Goal: Task Accomplishment & Management: Use online tool/utility

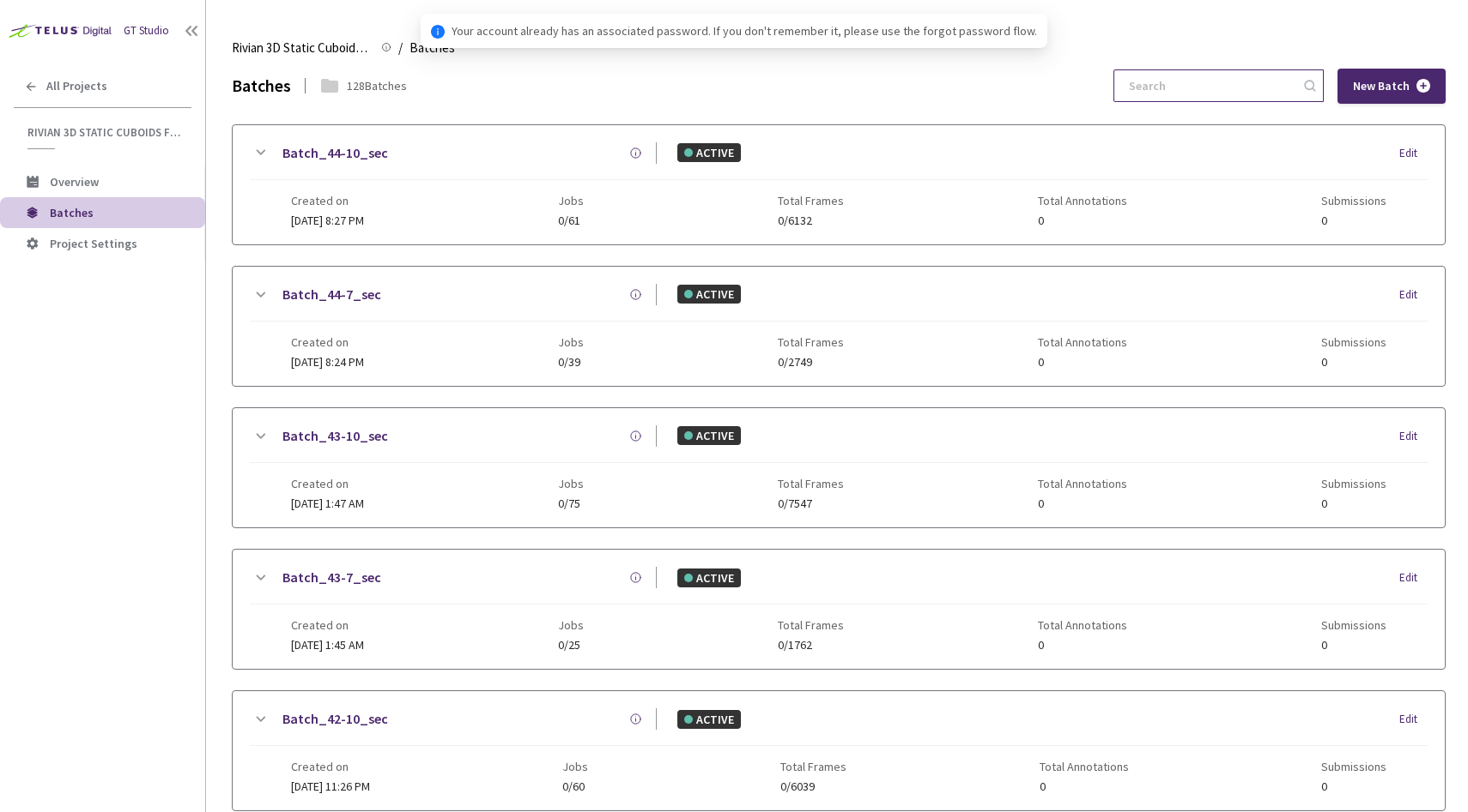
click at [1213, 80] on input at bounding box center [1210, 86] width 183 height 31
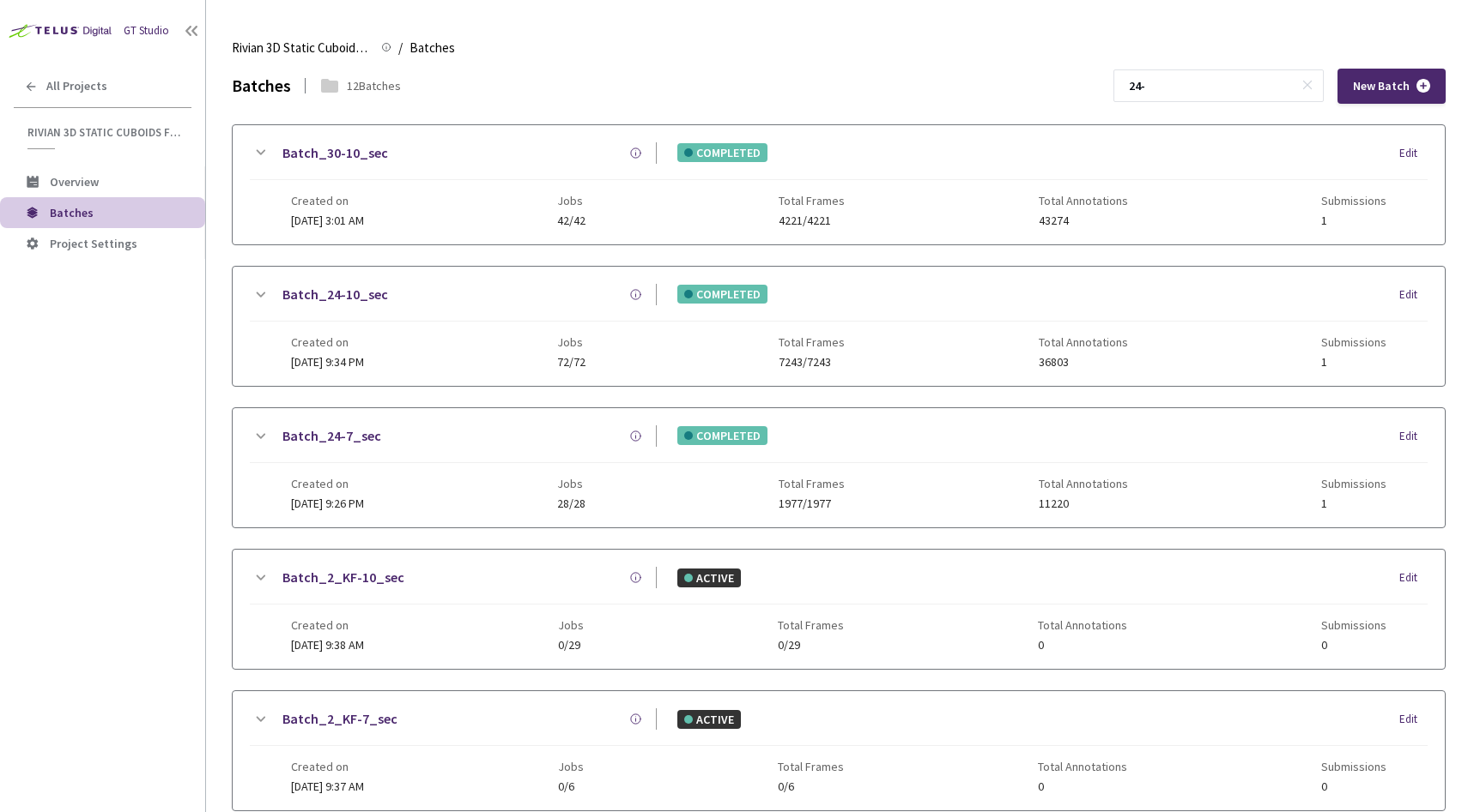
type input "24-"
click at [389, 296] on div "Batch_24-10_sec" at bounding box center [463, 294] width 386 height 21
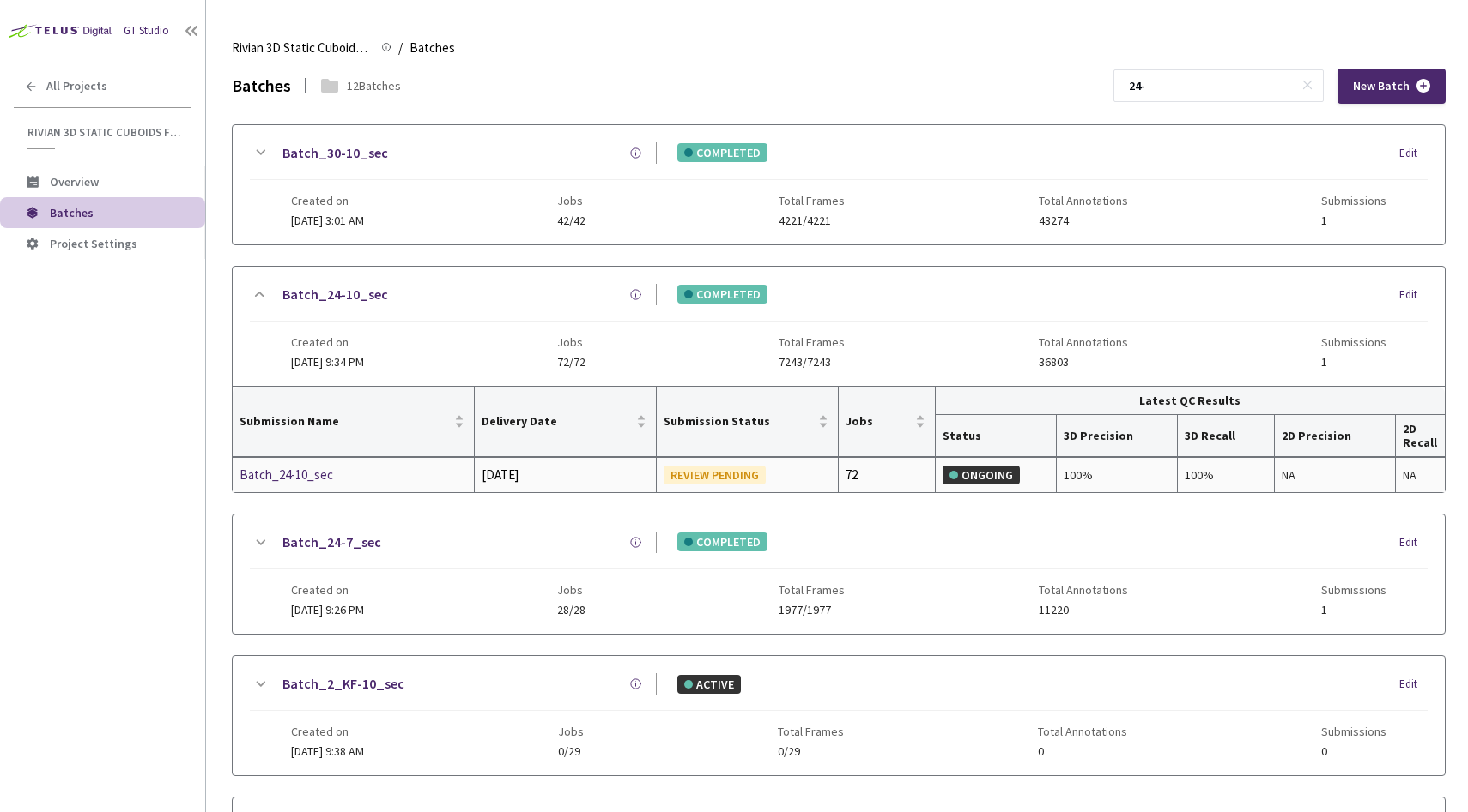
click at [317, 469] on div "Batch_24-10_sec" at bounding box center [330, 475] width 182 height 20
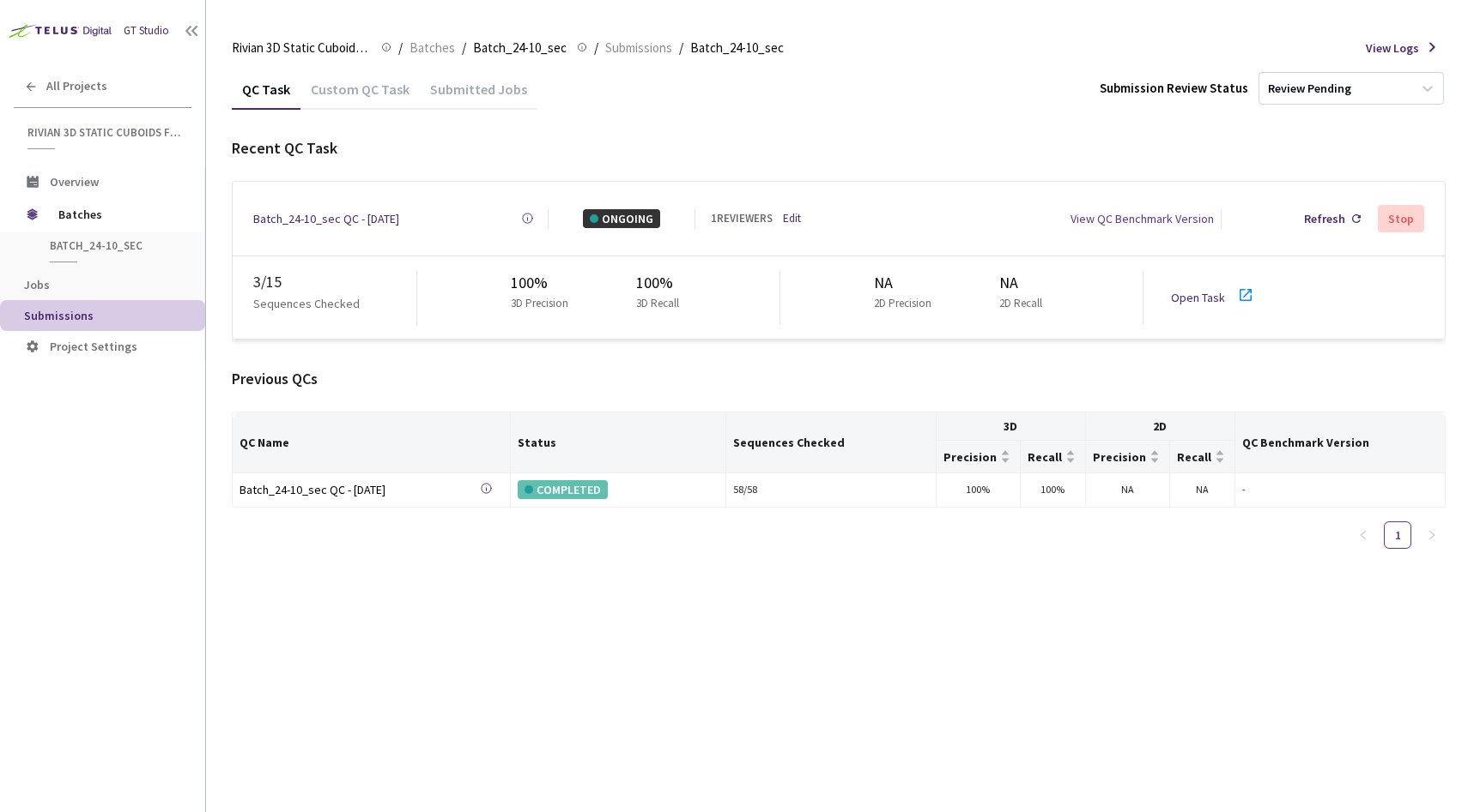
click at [1218, 292] on link "Open Task" at bounding box center [1197, 298] width 54 height 16
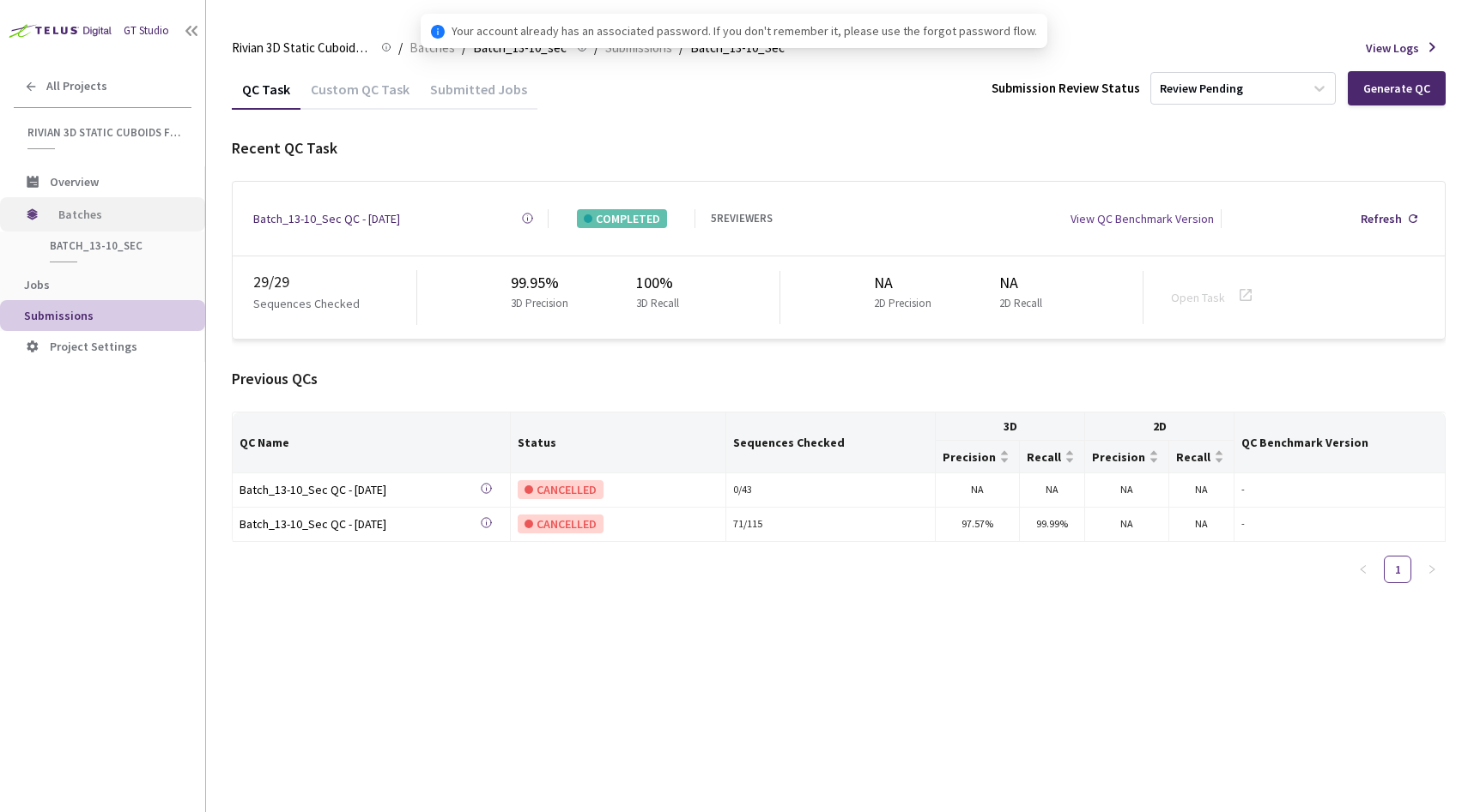
click at [157, 207] on span "Batches" at bounding box center [117, 214] width 117 height 34
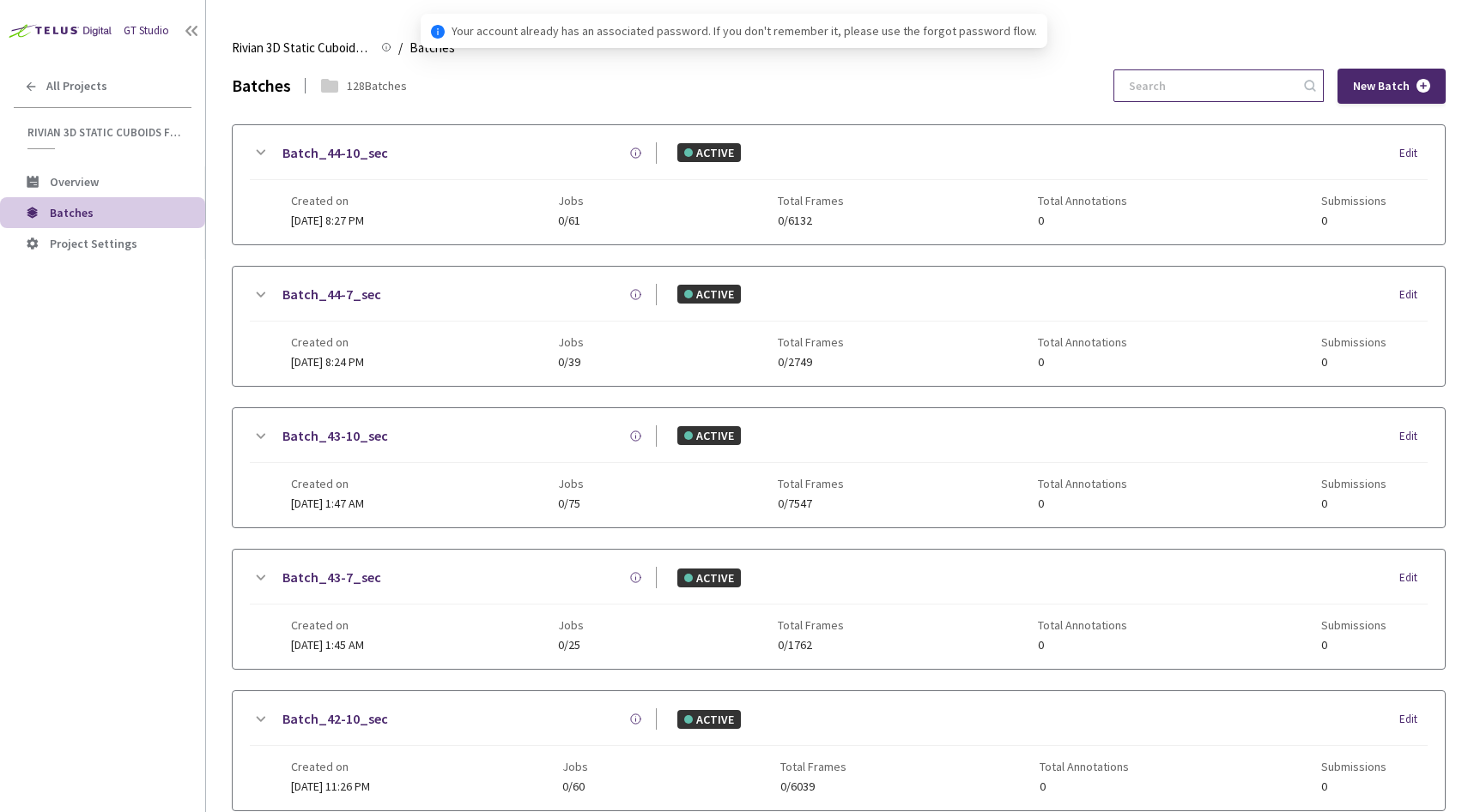
click at [1212, 88] on input at bounding box center [1210, 86] width 183 height 31
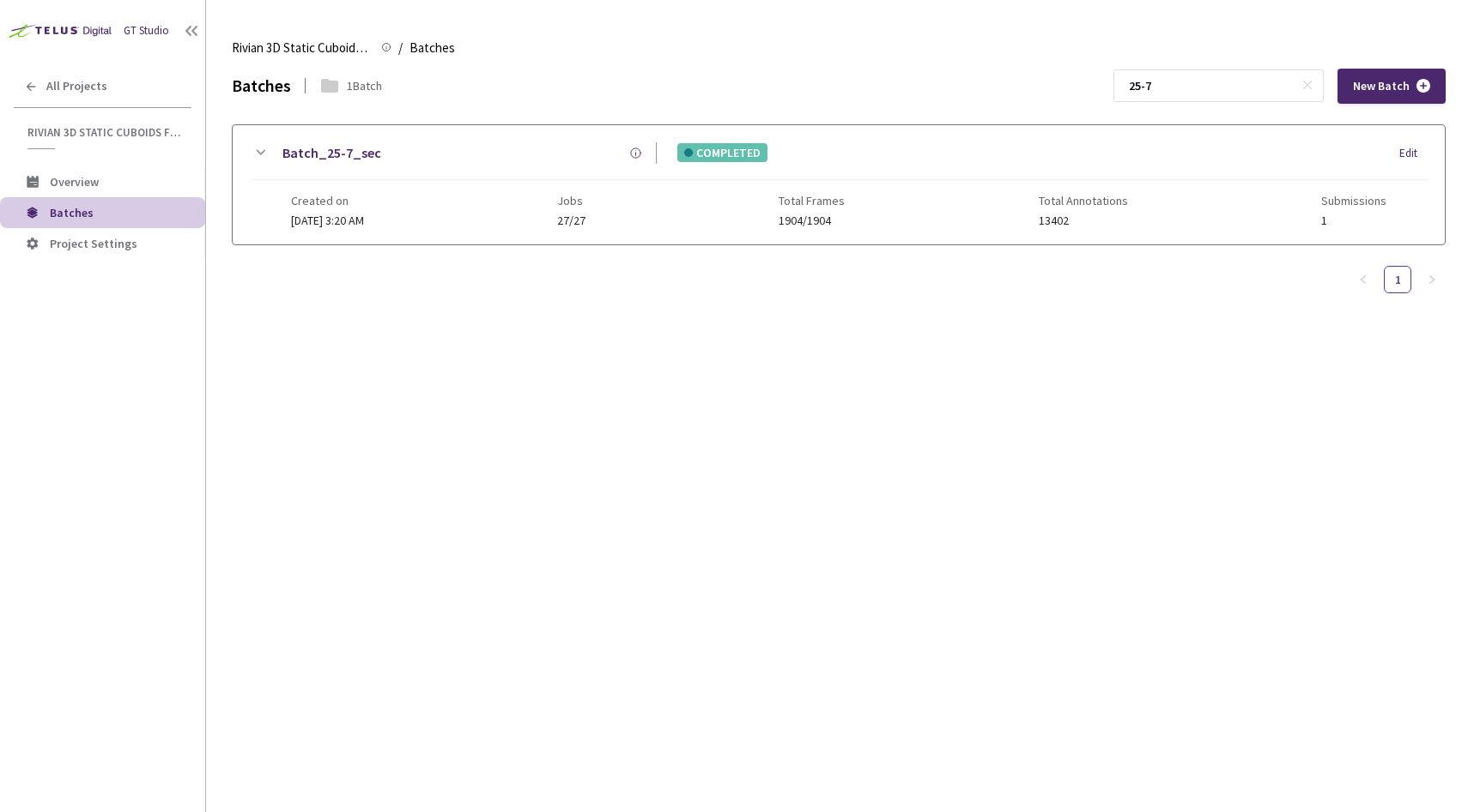
type input "25-7"
click at [495, 148] on div "Batch_25-7_sec" at bounding box center [463, 153] width 386 height 21
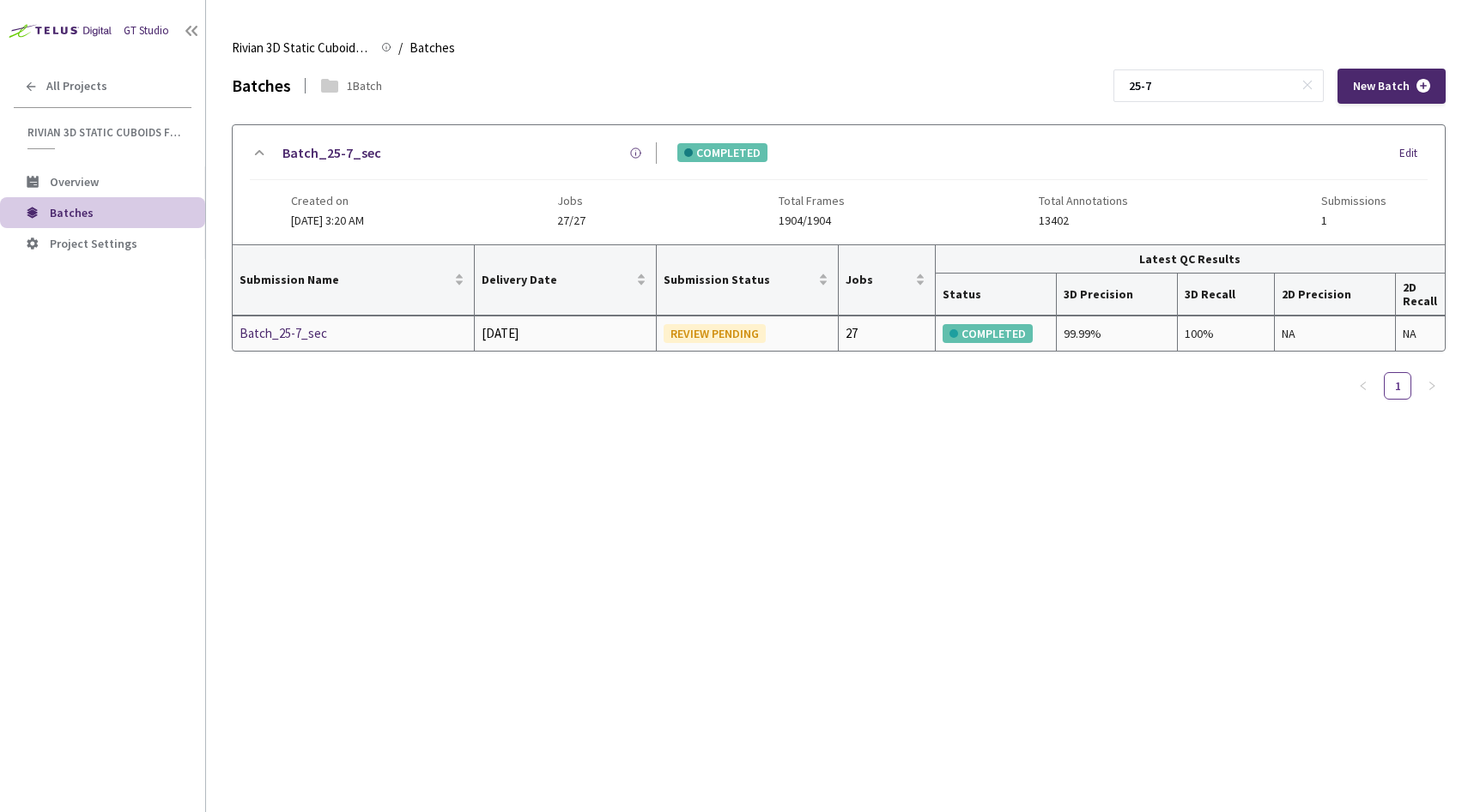
click at [309, 329] on div "Batch_25-7_sec" at bounding box center [330, 333] width 182 height 20
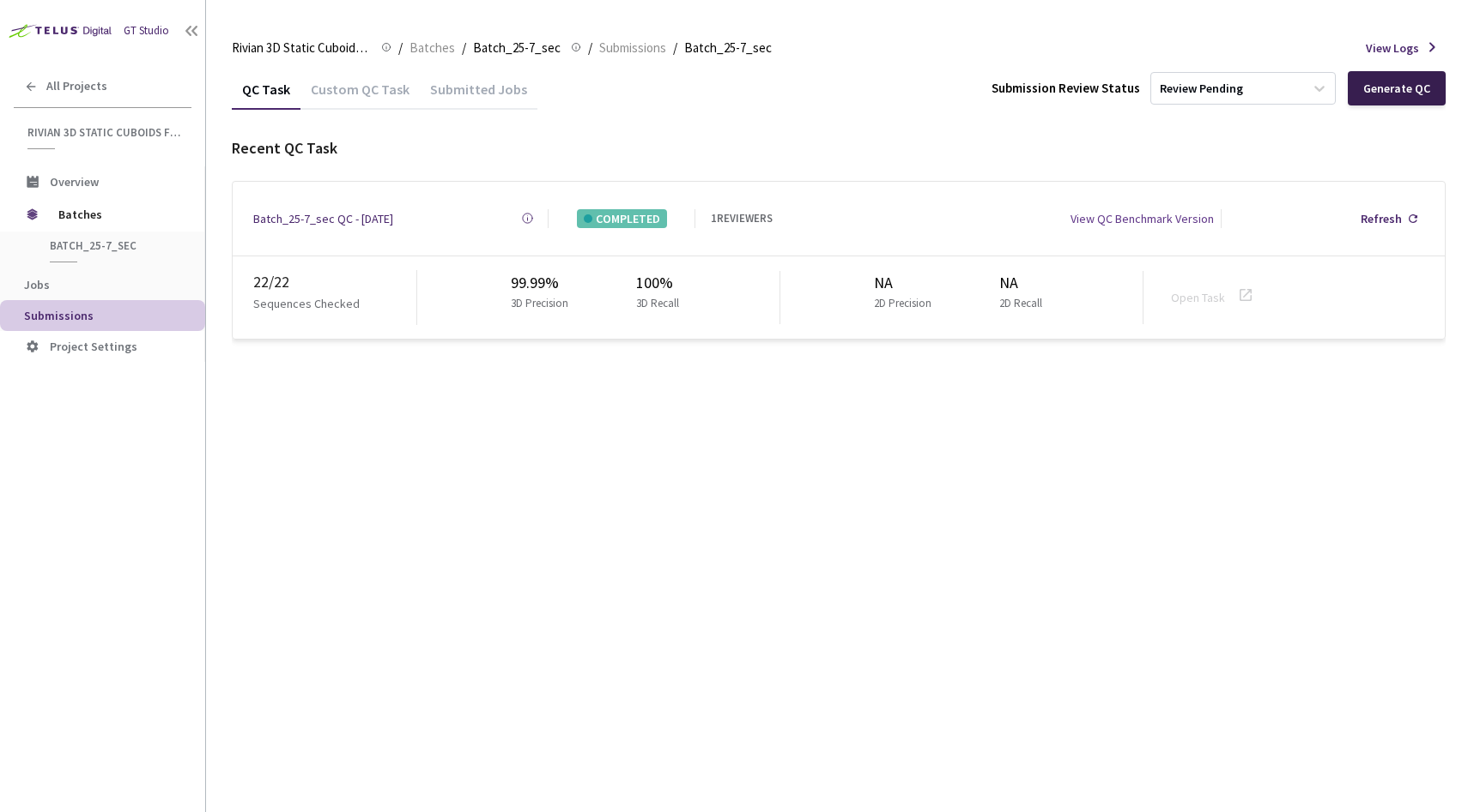
click at [1410, 96] on div "Generate QC" at bounding box center [1396, 88] width 98 height 34
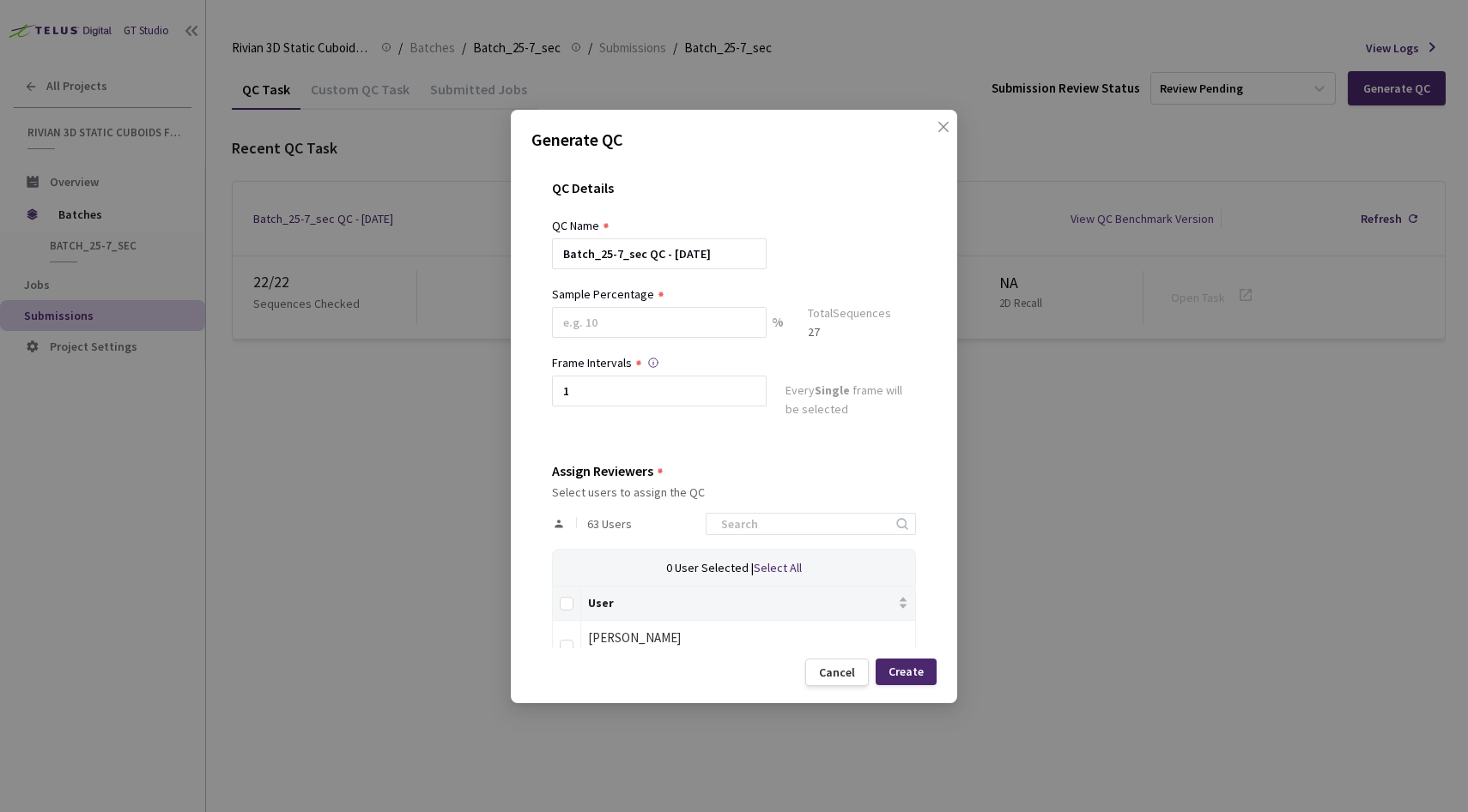
click at [678, 303] on div "Sample Percentage" at bounding box center [659, 319] width 214 height 69
click at [675, 309] on input at bounding box center [659, 322] width 214 height 31
type input "20"
click at [820, 532] on input at bounding box center [802, 531] width 183 height 20
type input "dav"
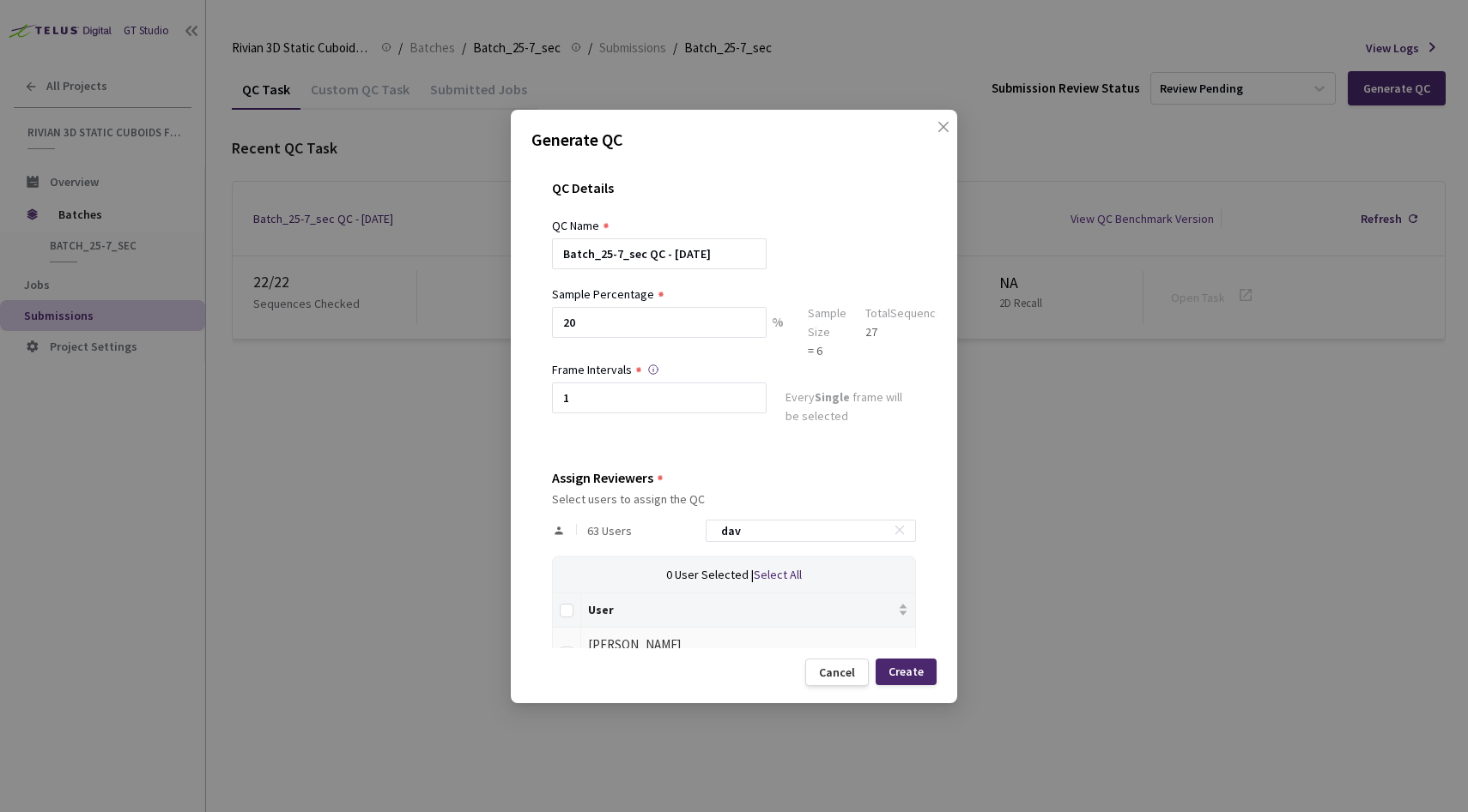
click at [573, 644] on td at bounding box center [567, 652] width 28 height 48
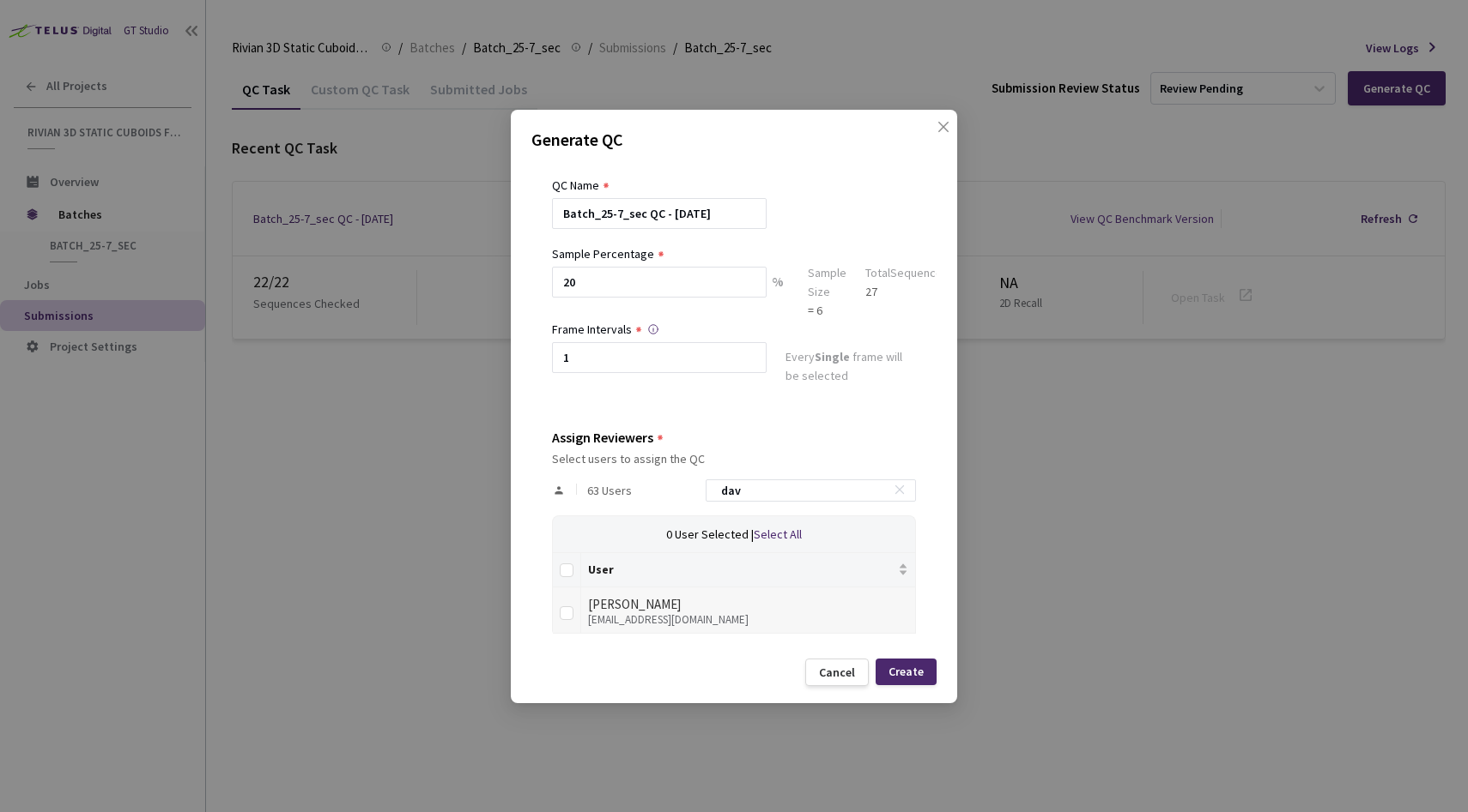
scroll to position [47, 0]
click at [575, 594] on td at bounding box center [567, 605] width 28 height 48
click at [570, 612] on input "checkbox" at bounding box center [566, 607] width 14 height 14
checkbox input "true"
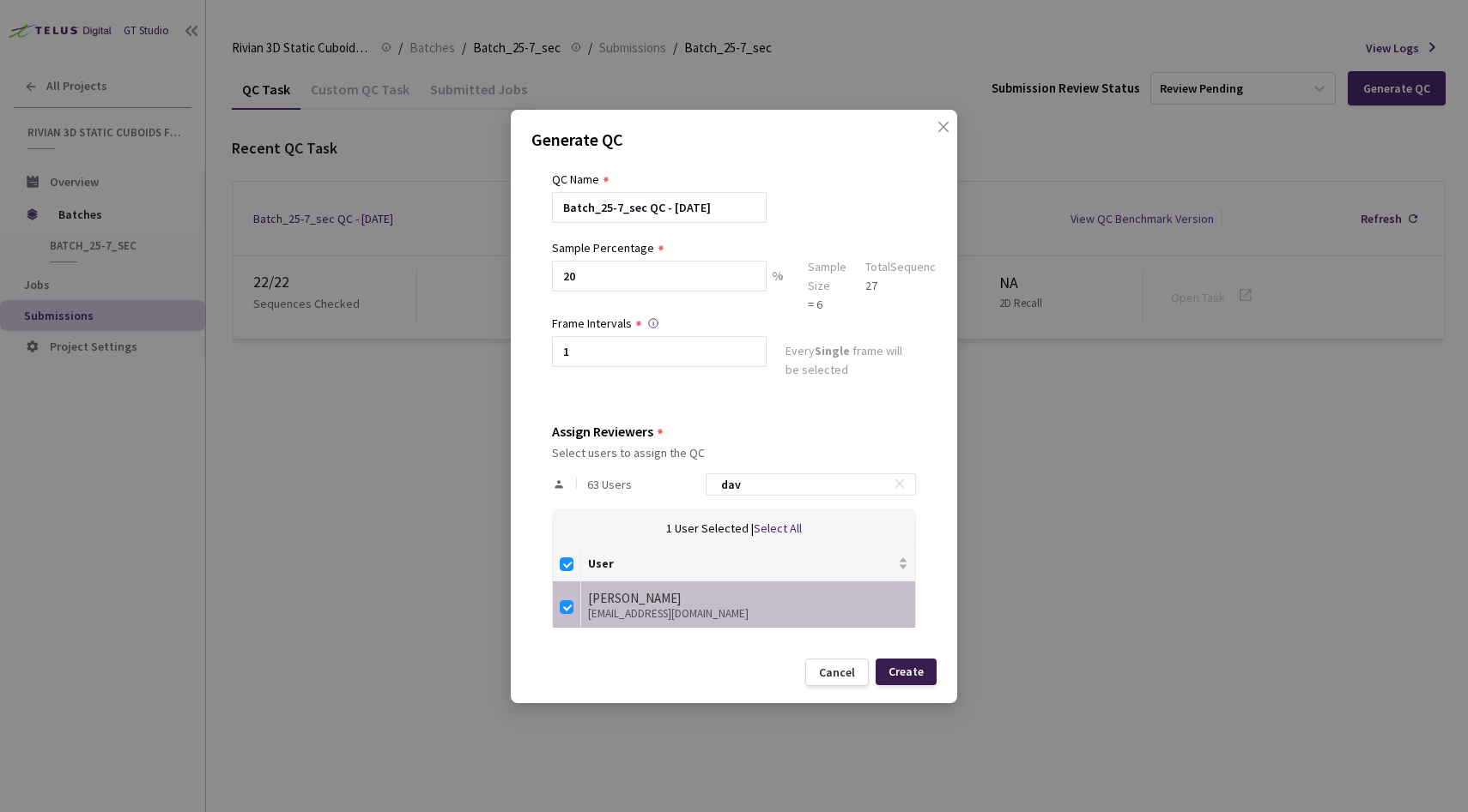
click at [901, 676] on div "Create" at bounding box center [906, 671] width 35 height 14
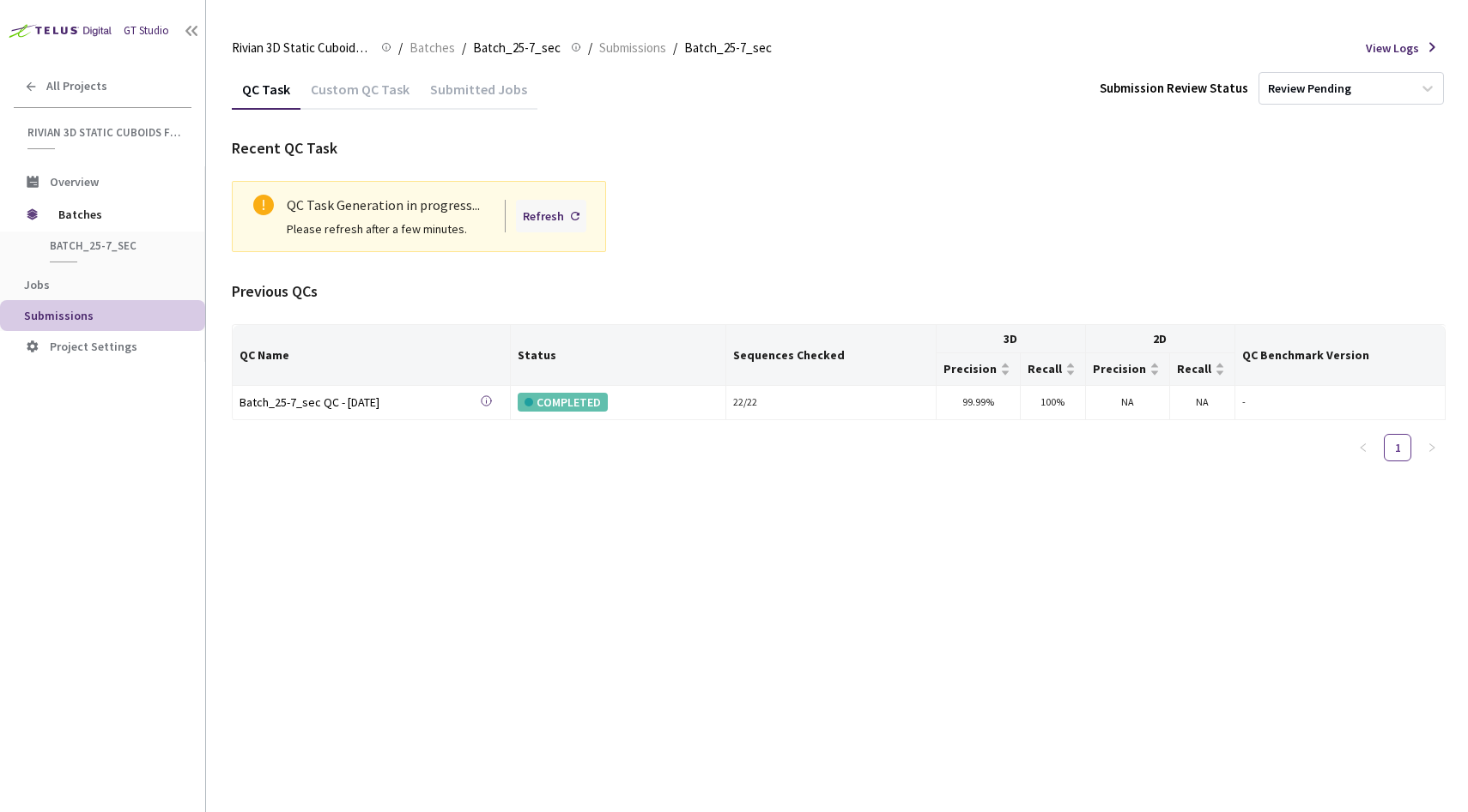
click at [565, 216] on div "Refresh" at bounding box center [550, 216] width 71 height 33
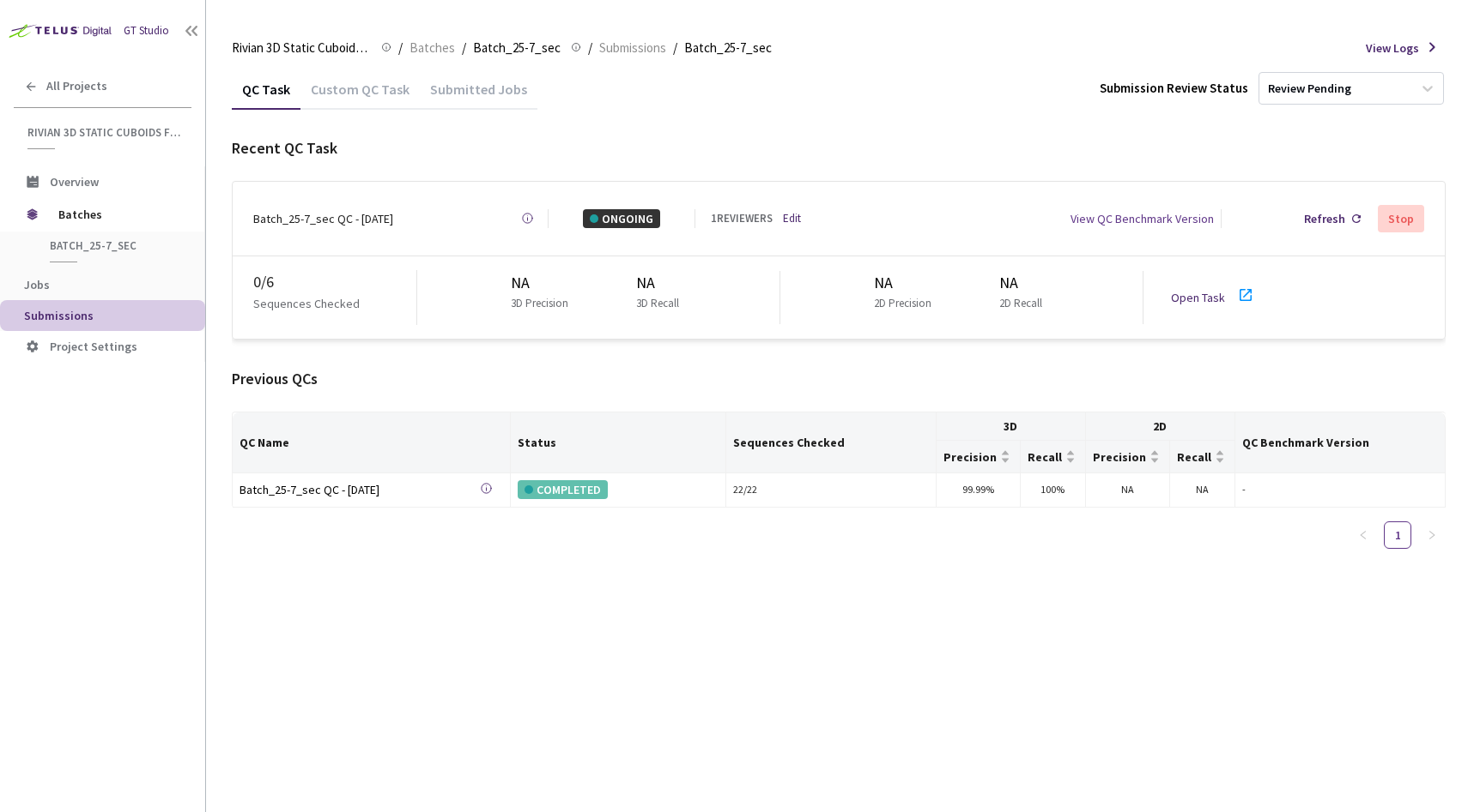
click at [1208, 290] on link "Open Task" at bounding box center [1197, 298] width 54 height 16
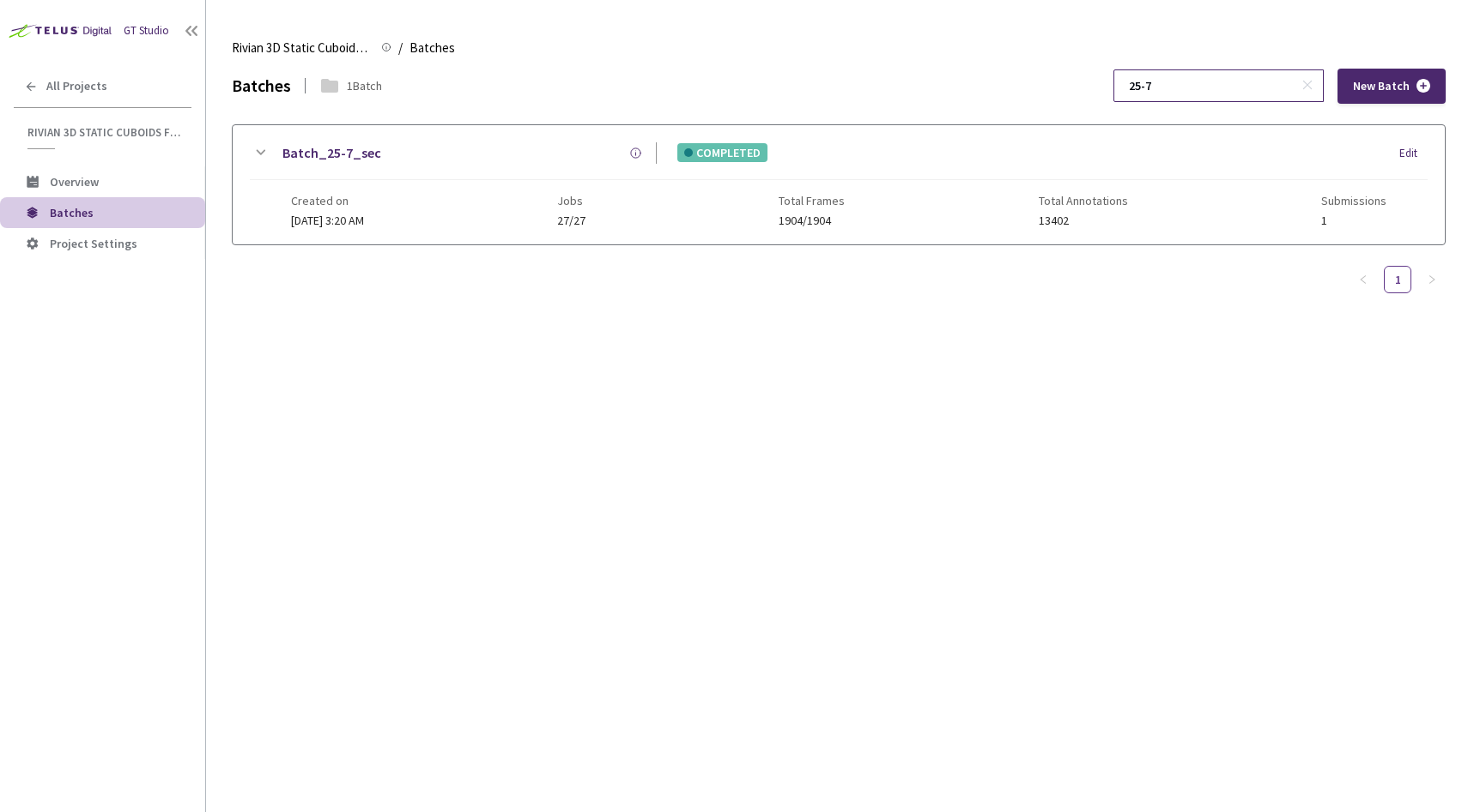
click at [1203, 86] on input "25-7" at bounding box center [1210, 86] width 183 height 31
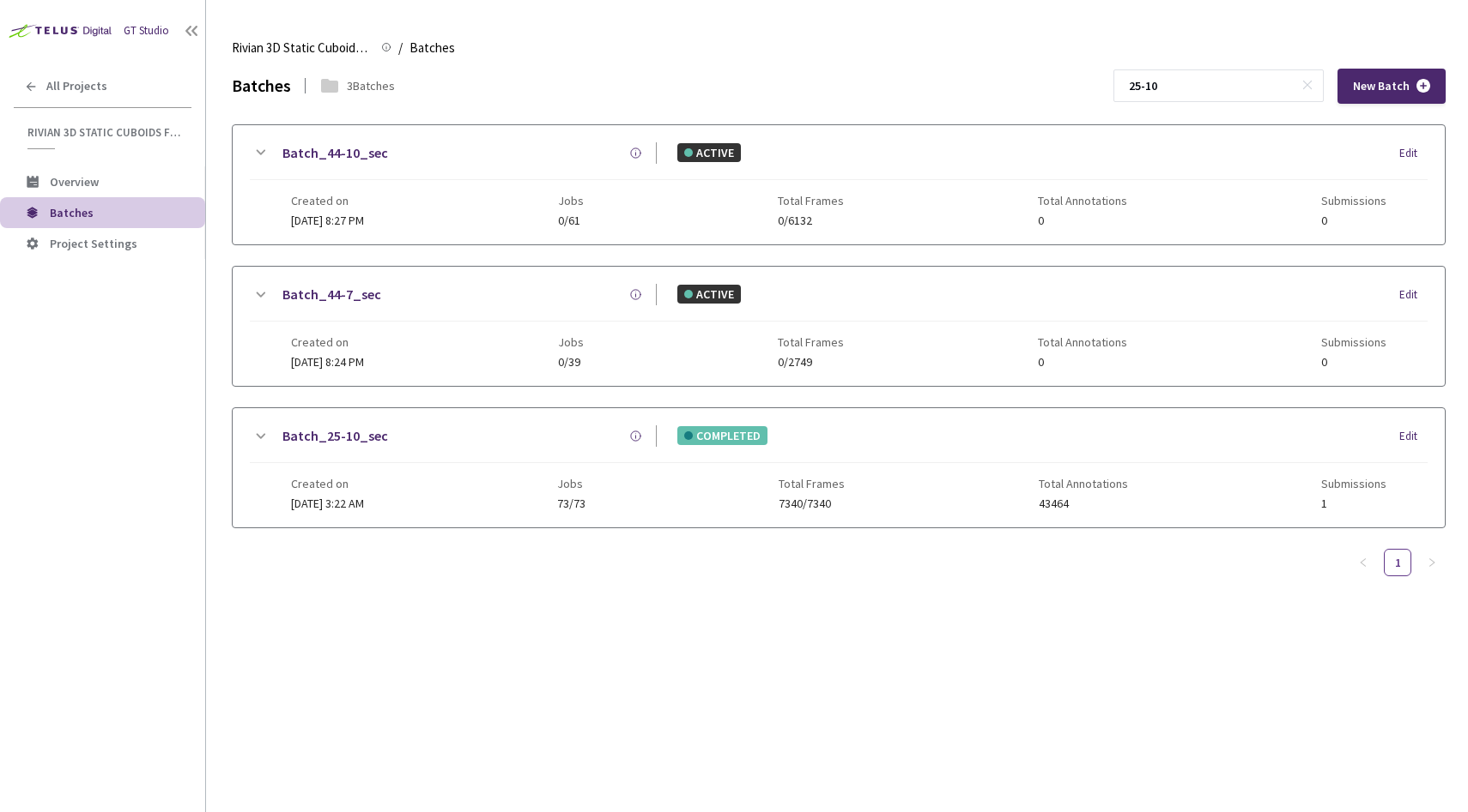
type input "25-10"
click at [398, 454] on div "Batch_25-10_sec COMPLETED Edit" at bounding box center [839, 444] width 1178 height 38
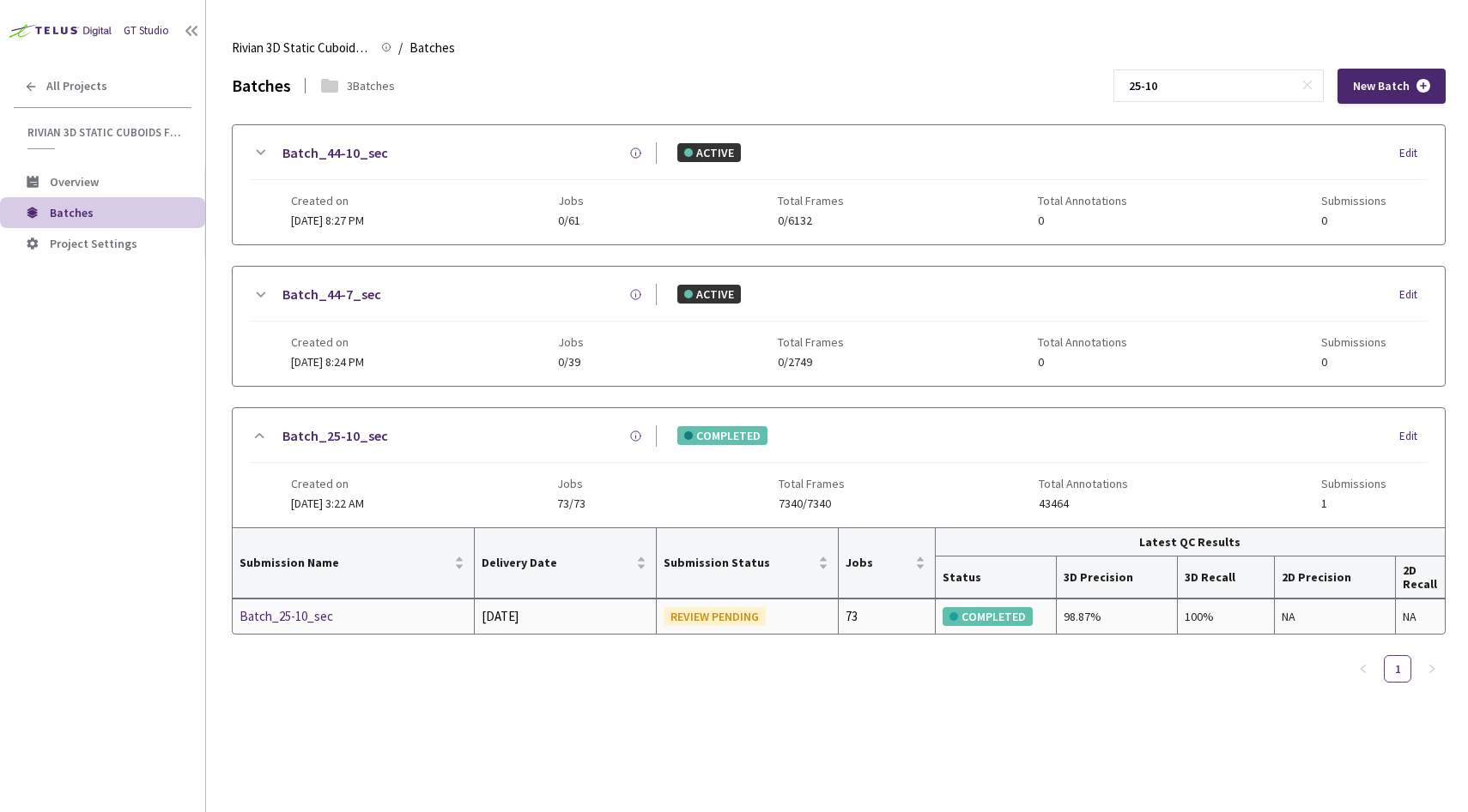
click at [293, 620] on div "Batch_25-10_sec" at bounding box center [330, 617] width 182 height 20
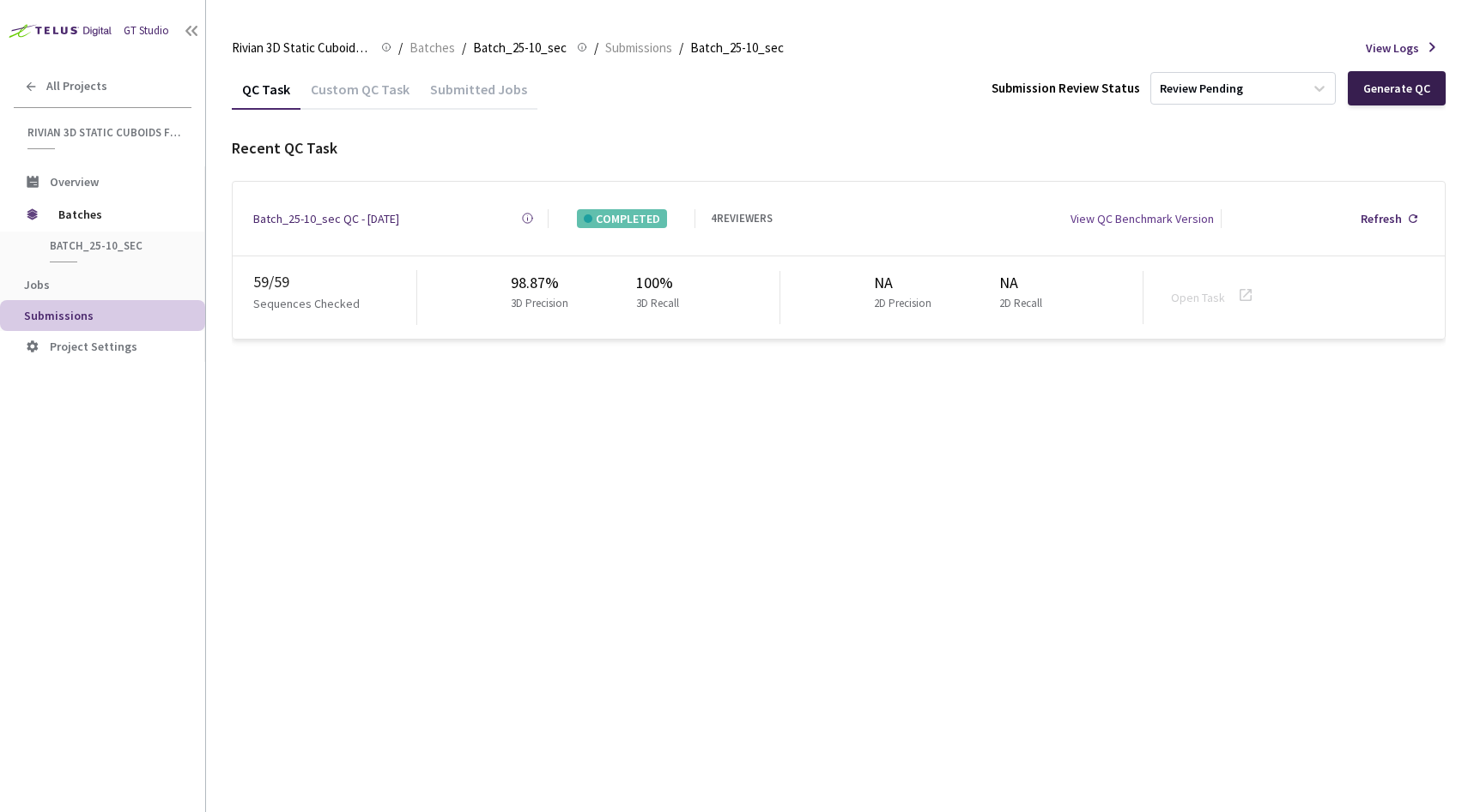
click at [1422, 89] on div "Generate QC" at bounding box center [1396, 88] width 67 height 14
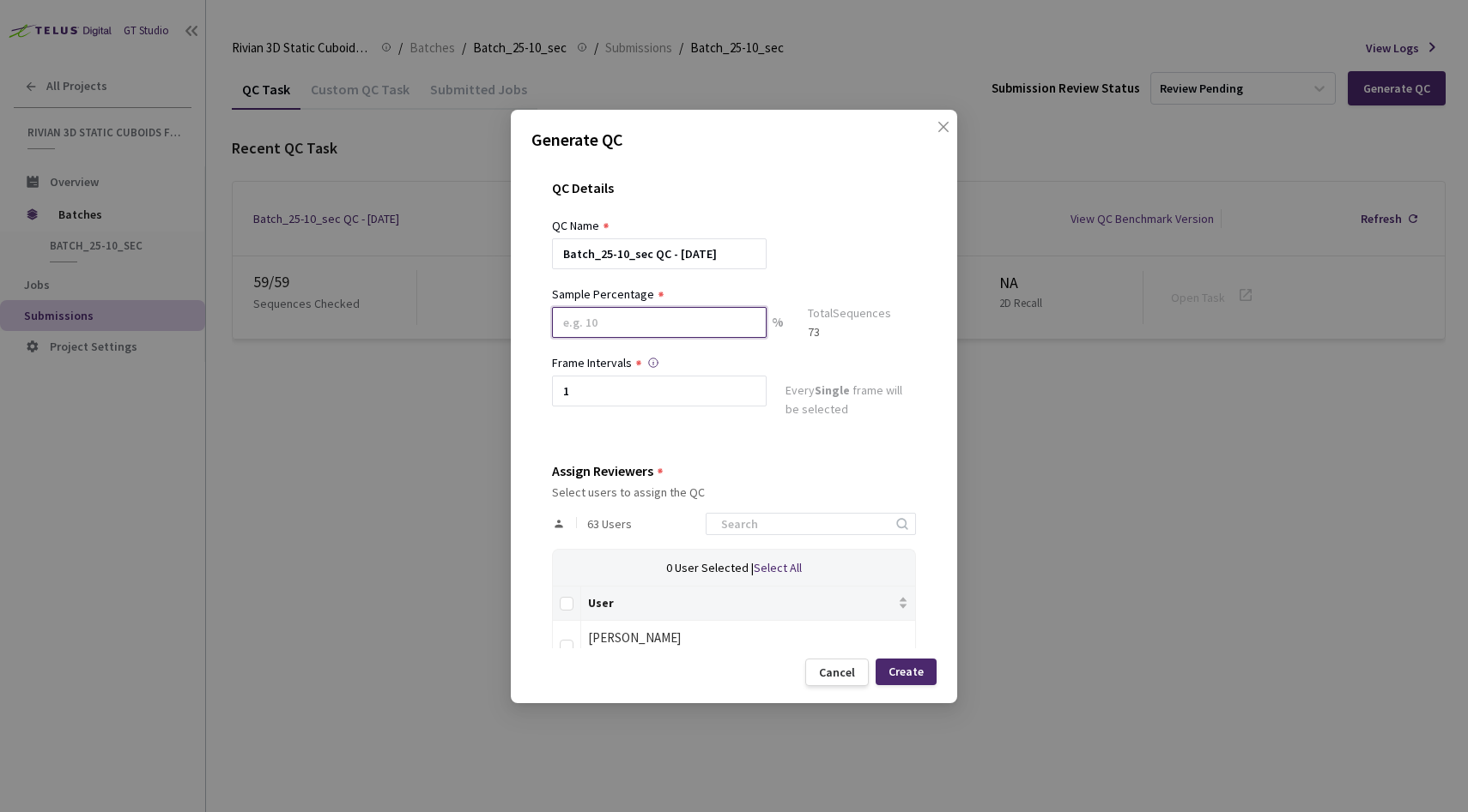
click at [666, 309] on input at bounding box center [659, 322] width 214 height 31
type input "20"
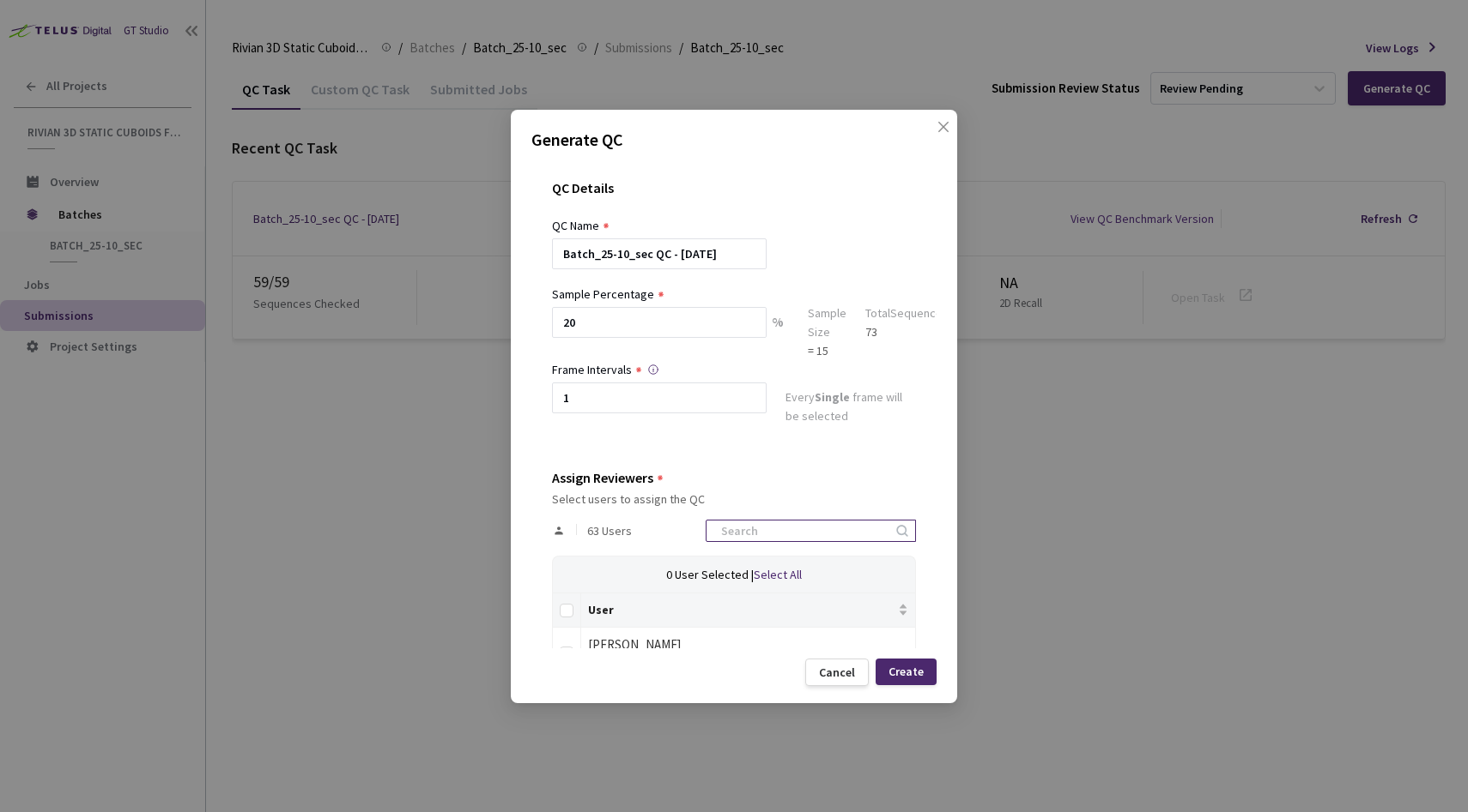
click at [814, 530] on input at bounding box center [802, 531] width 183 height 20
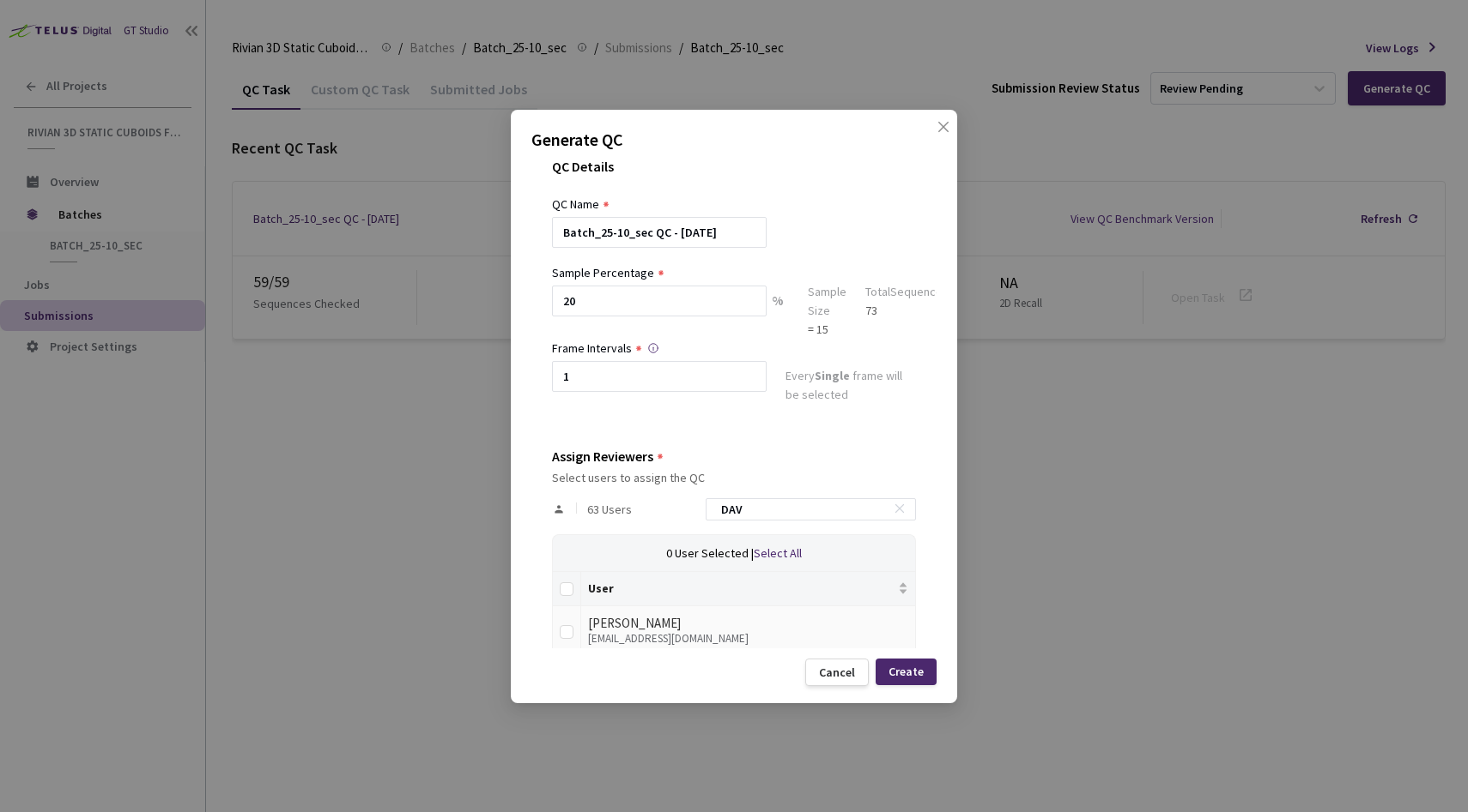
scroll to position [47, 0]
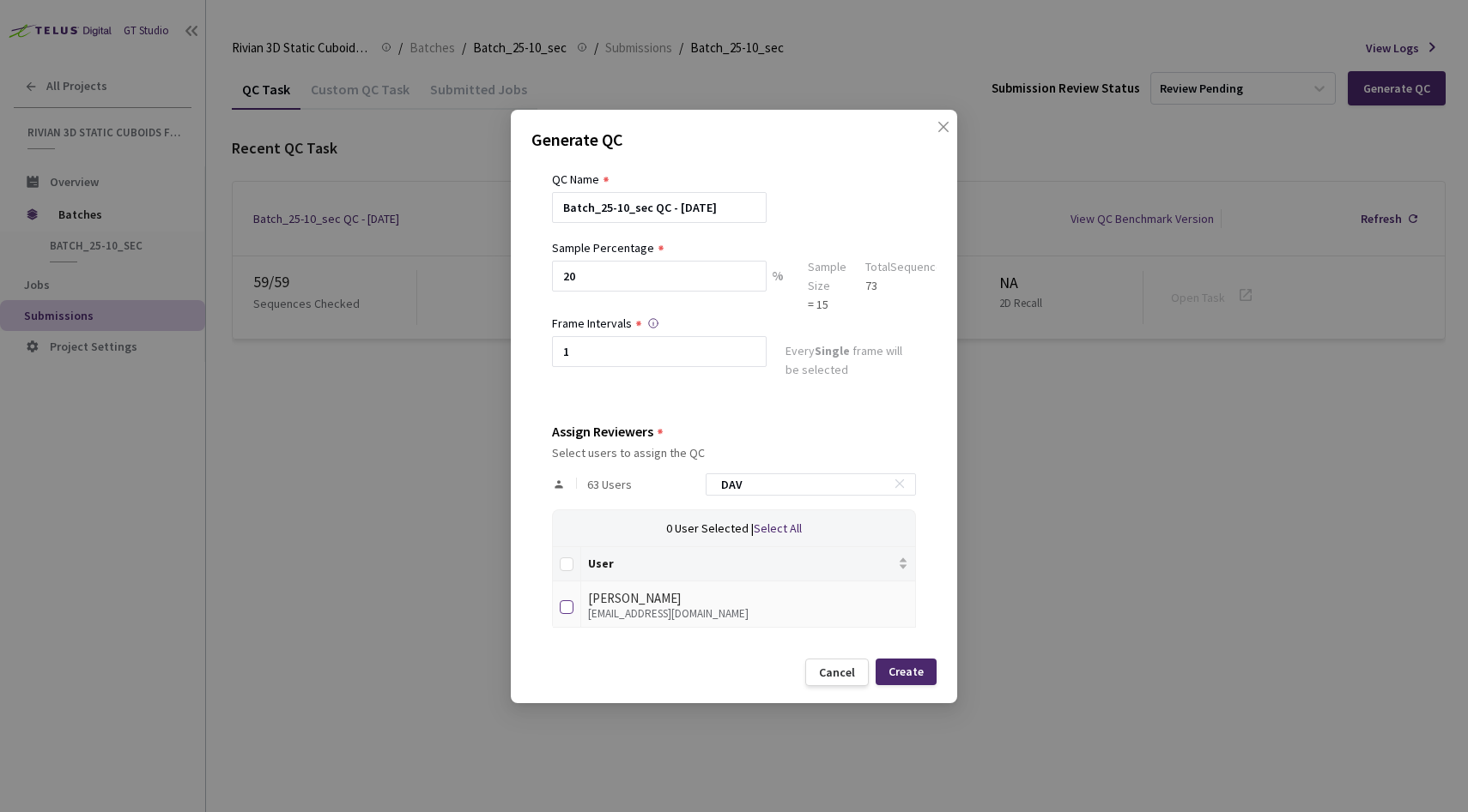
type input "DAV"
click at [571, 607] on input "checkbox" at bounding box center [566, 607] width 14 height 14
checkbox input "true"
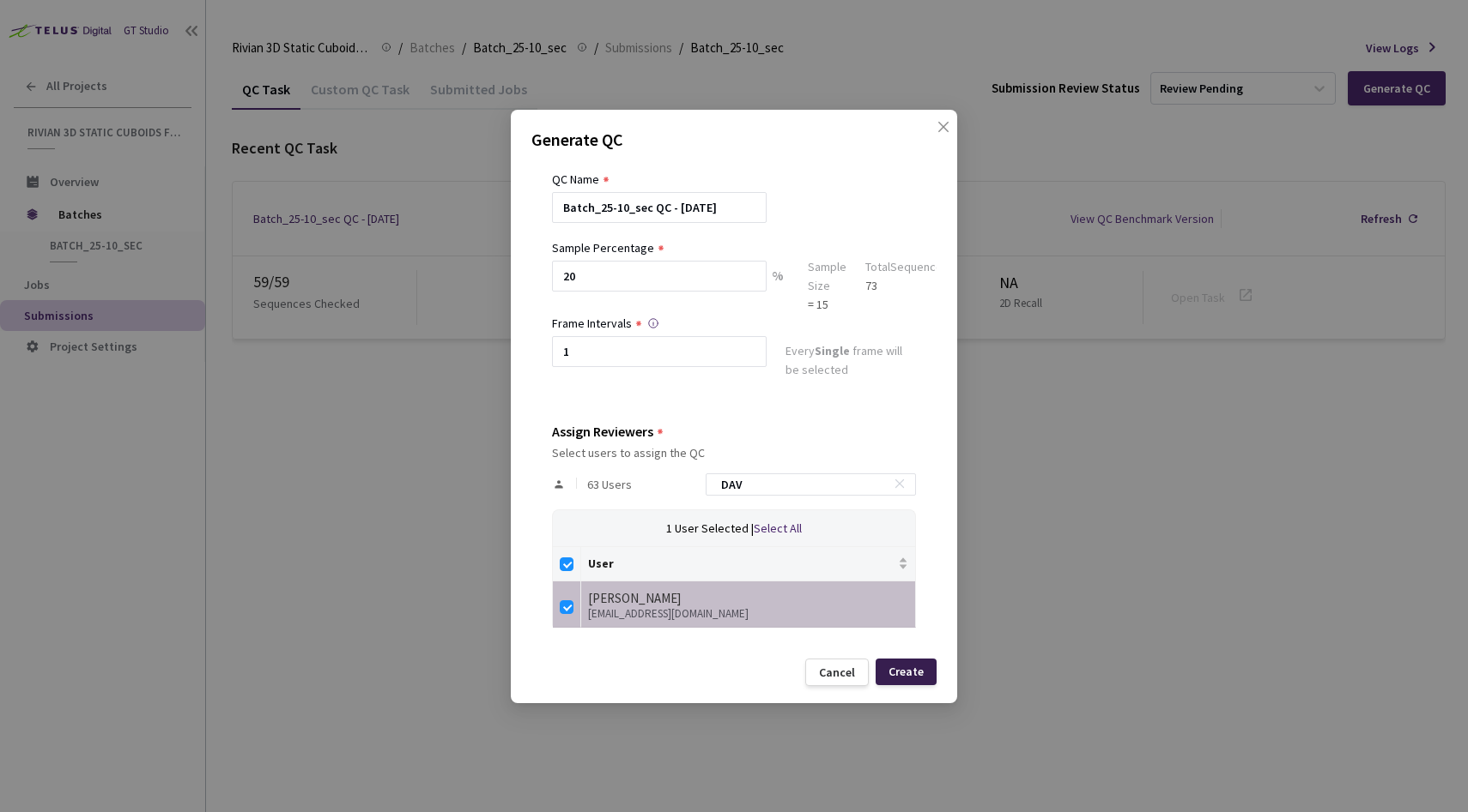
click at [908, 671] on div "Create" at bounding box center [906, 671] width 35 height 14
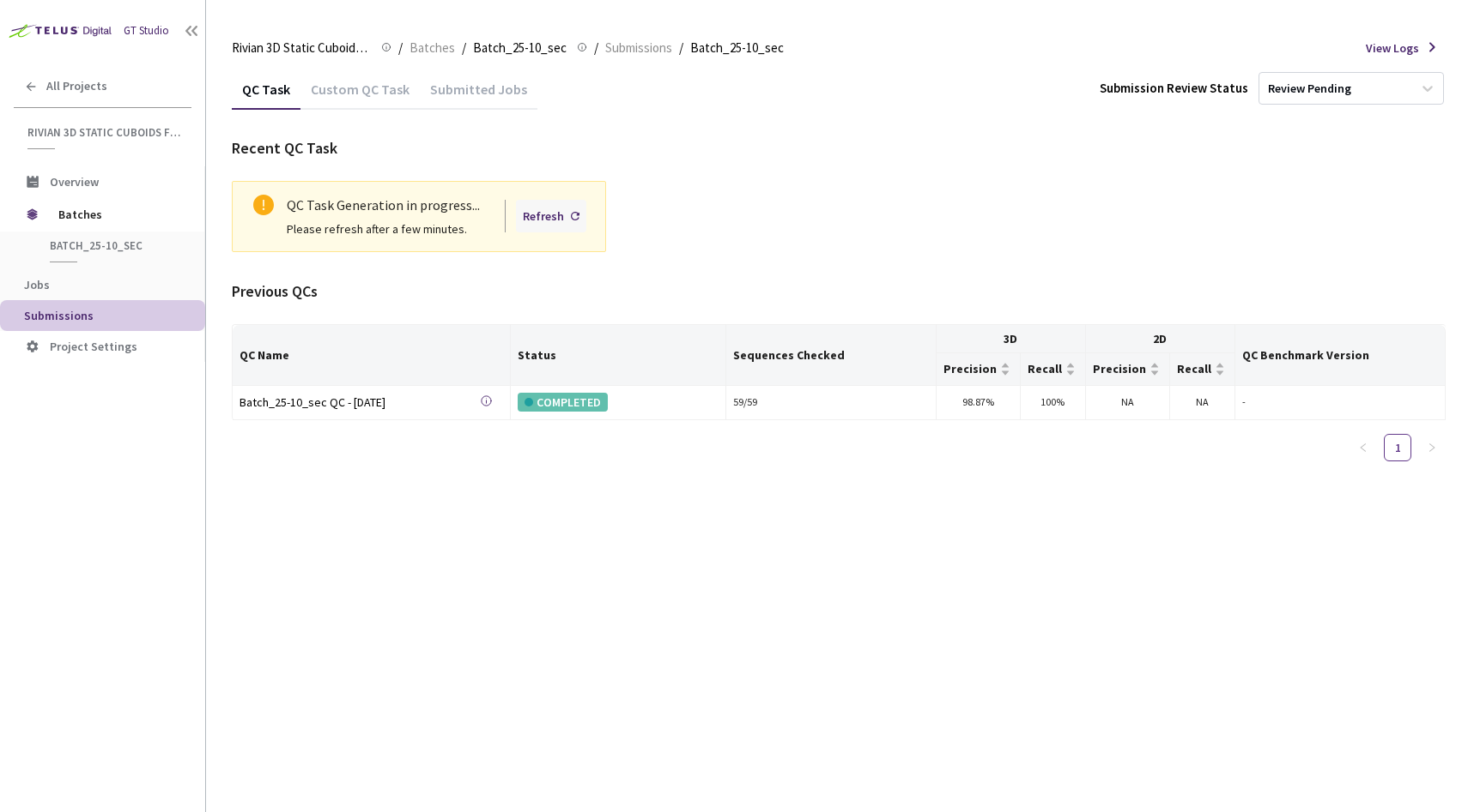
click at [569, 211] on div "Refresh" at bounding box center [550, 216] width 71 height 33
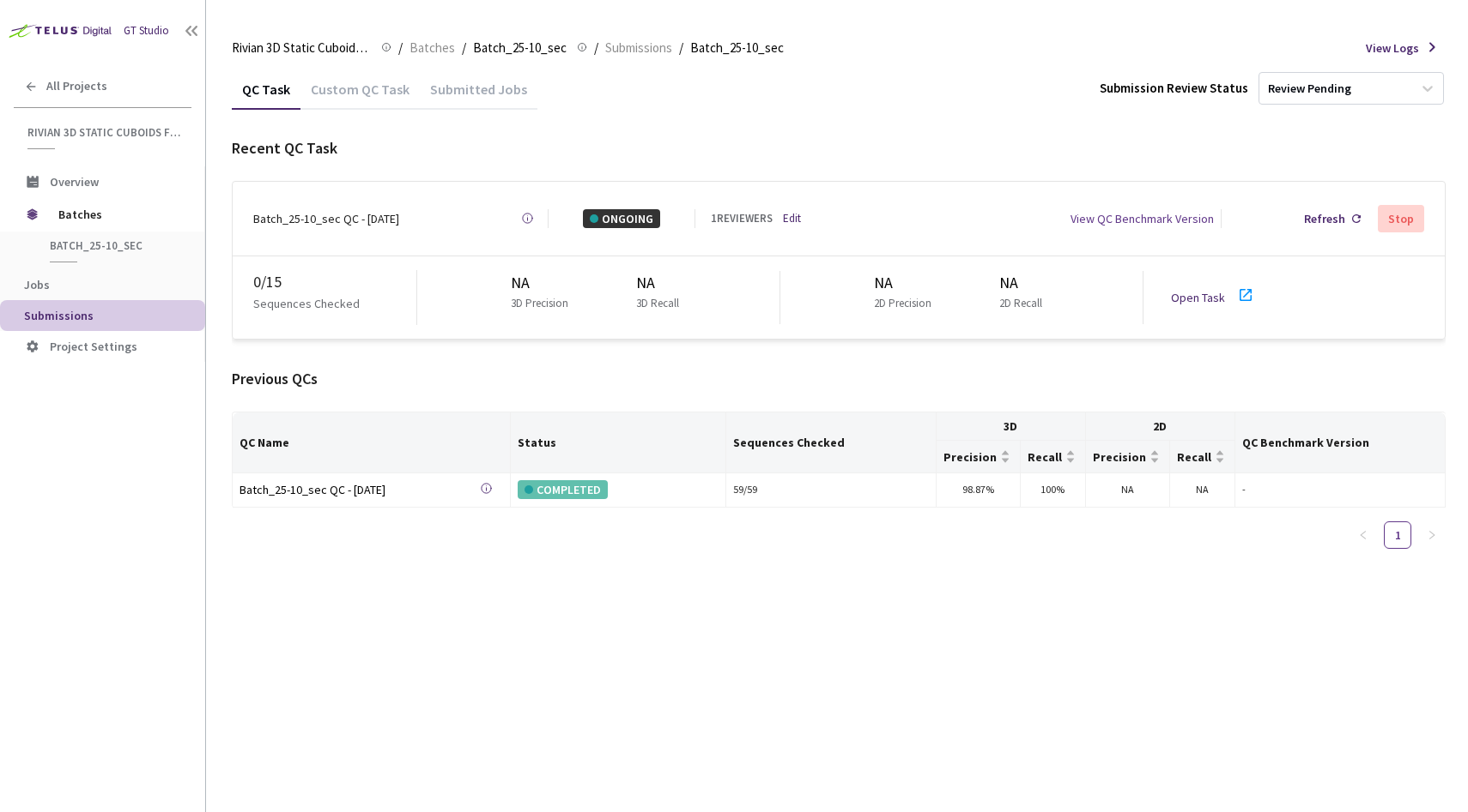
click at [1190, 293] on link "Open Task" at bounding box center [1197, 298] width 54 height 16
